Goal: Find specific page/section: Find specific page/section

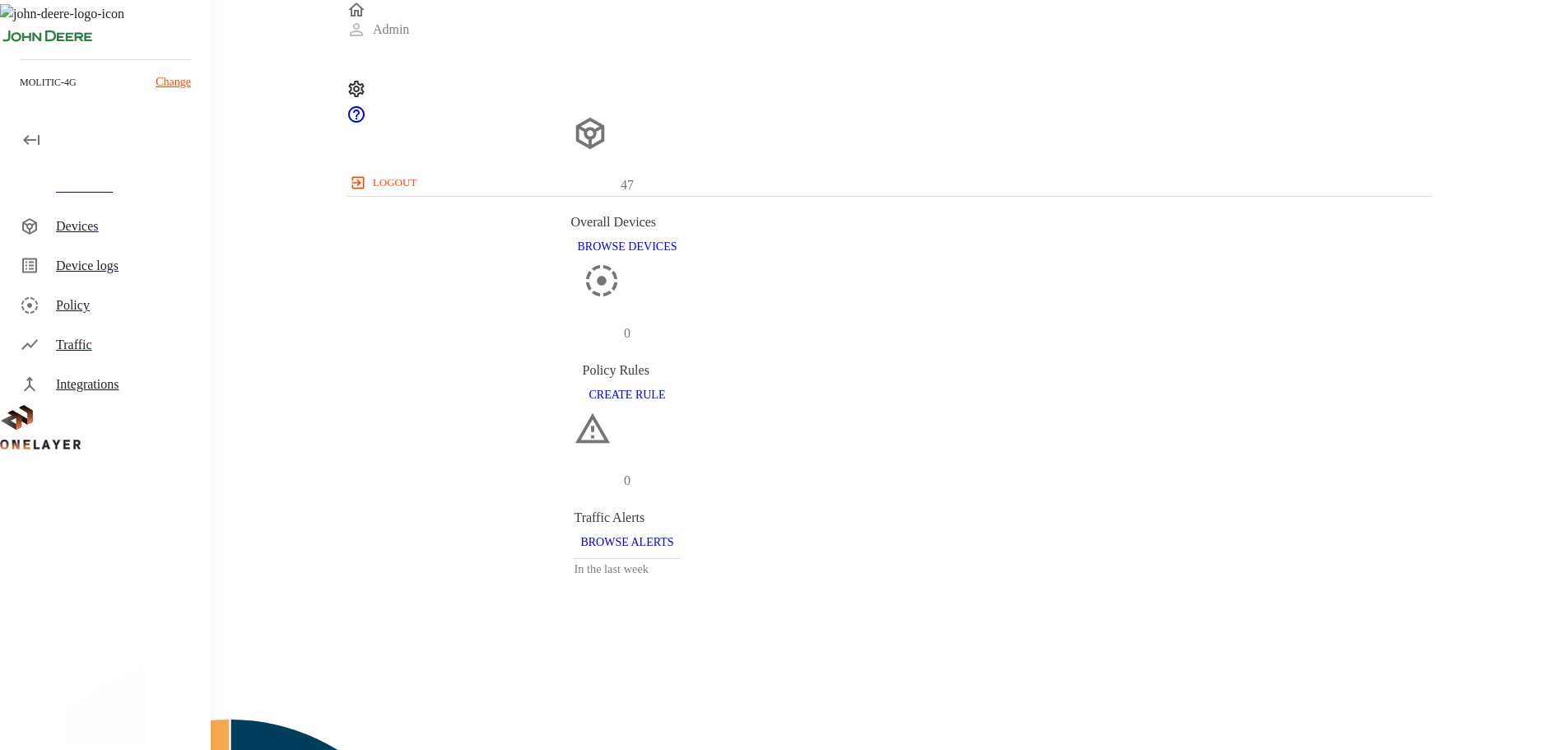
click at [163, 81] on p "Change" at bounding box center [173, 82] width 36 height 17
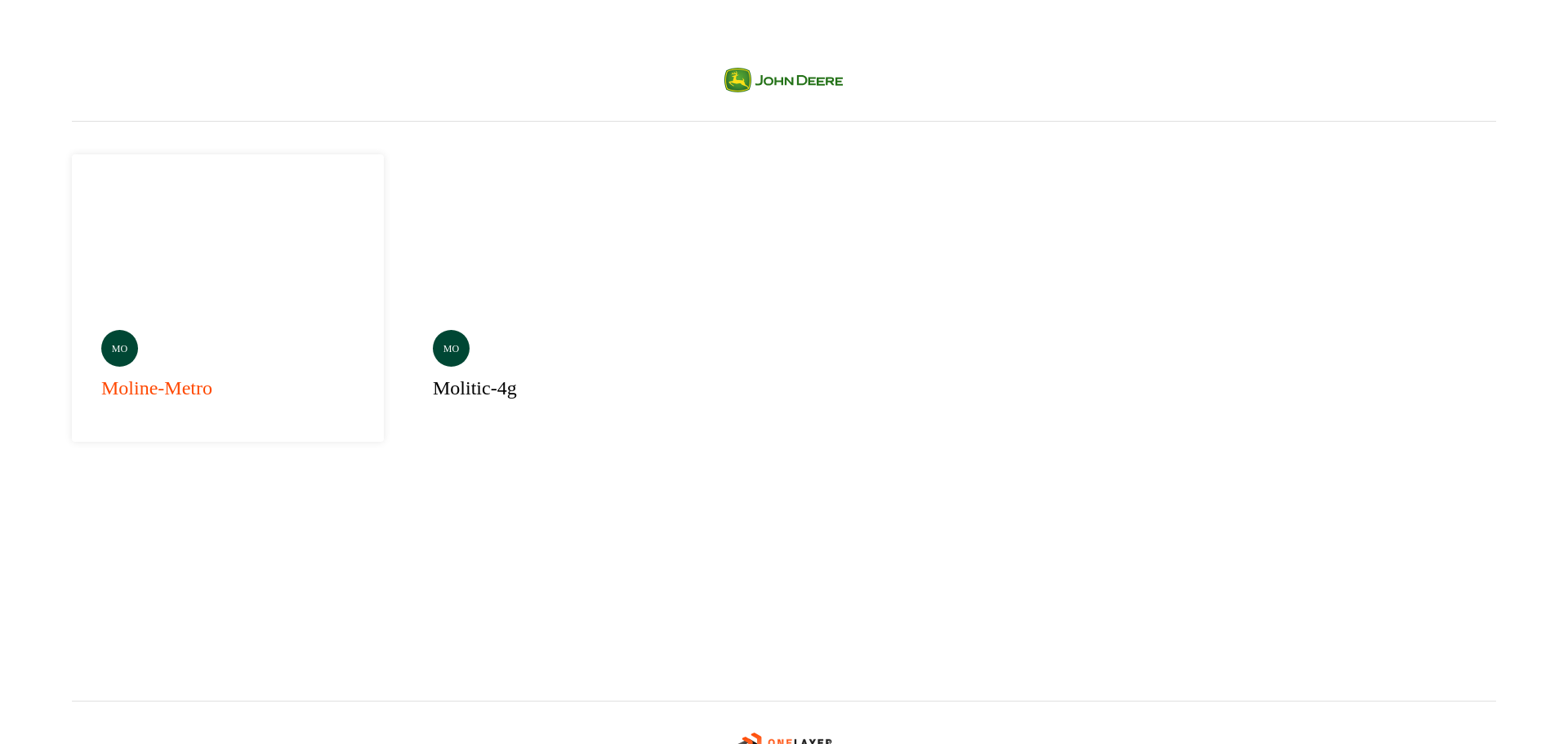
click at [148, 240] on div "mo moline-metro" at bounding box center [227, 299] width 312 height 288
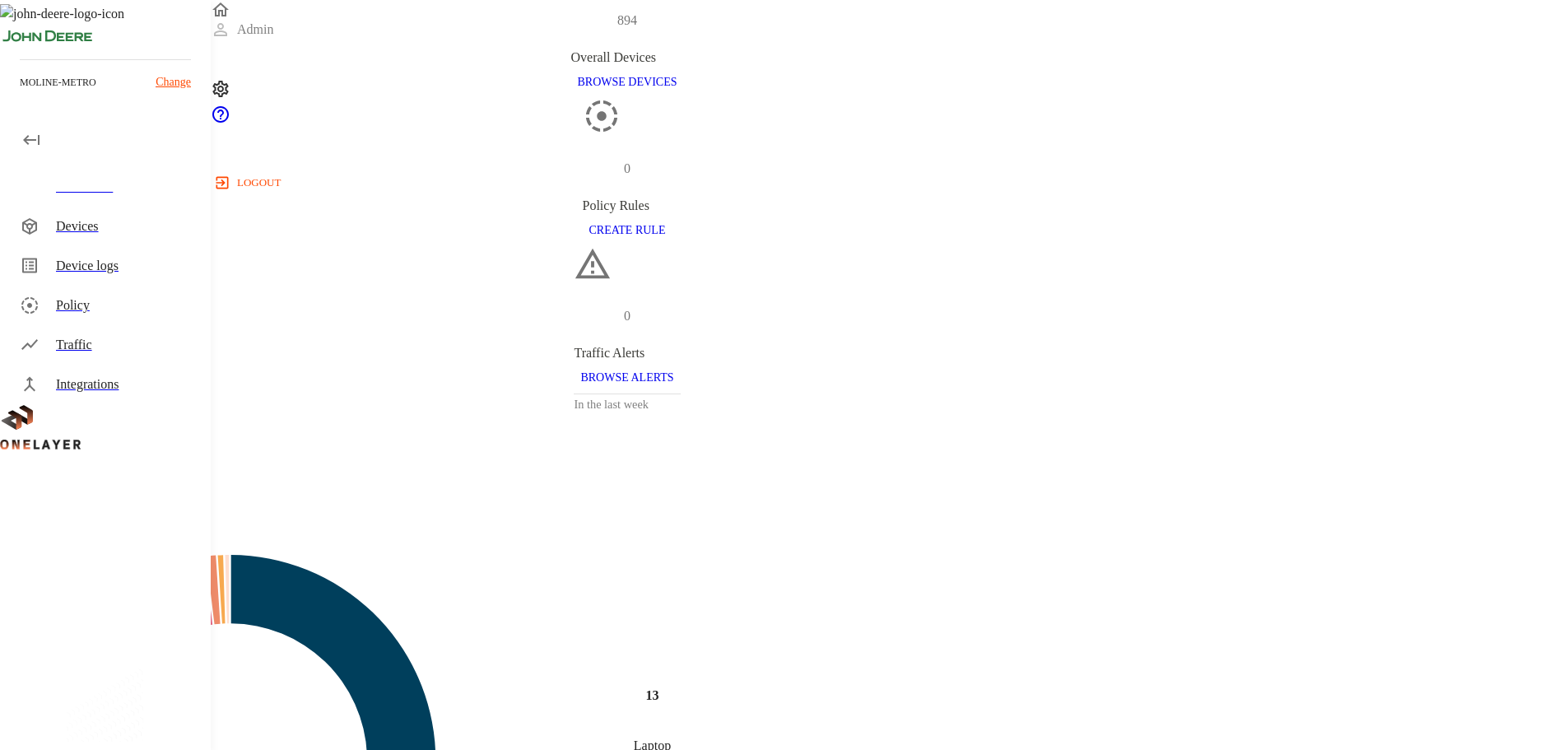
drag, startPoint x: 1009, startPoint y: 250, endPoint x: 1020, endPoint y: 254, distance: 11.7
